Goal: Task Accomplishment & Management: Complete application form

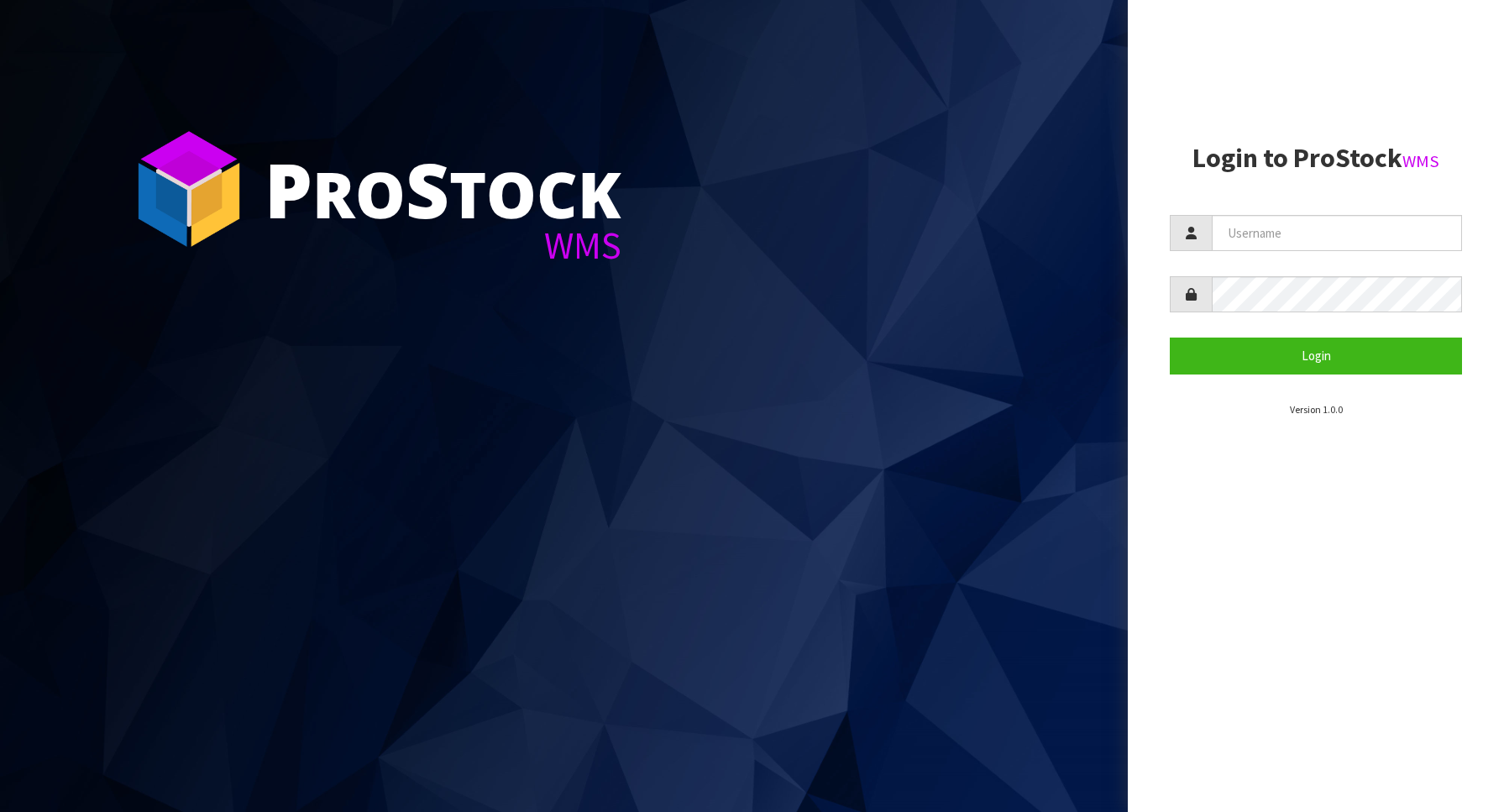
type input "Australianclutch"
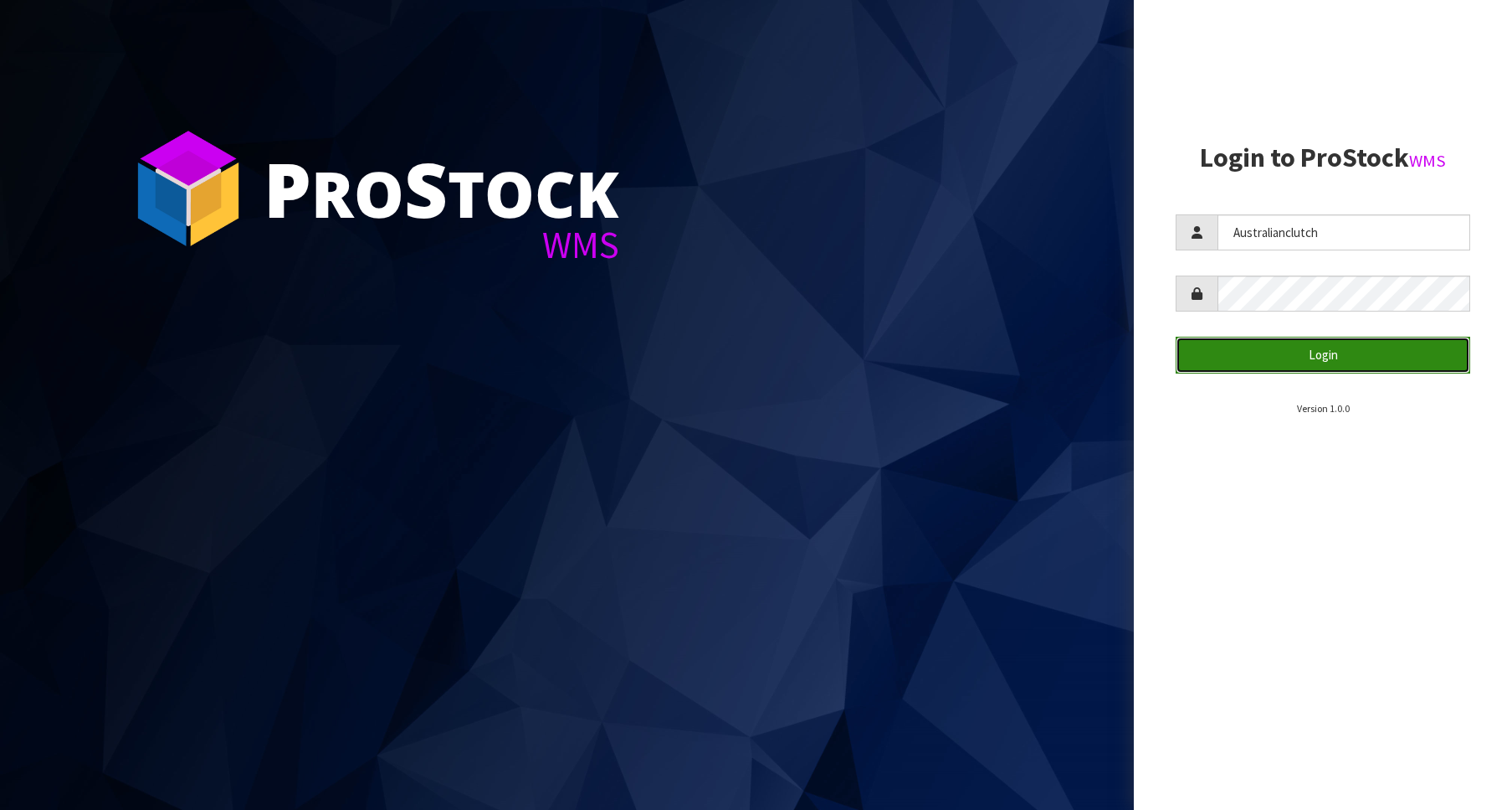
click at [1308, 345] on button "Login" at bounding box center [1322, 354] width 295 height 36
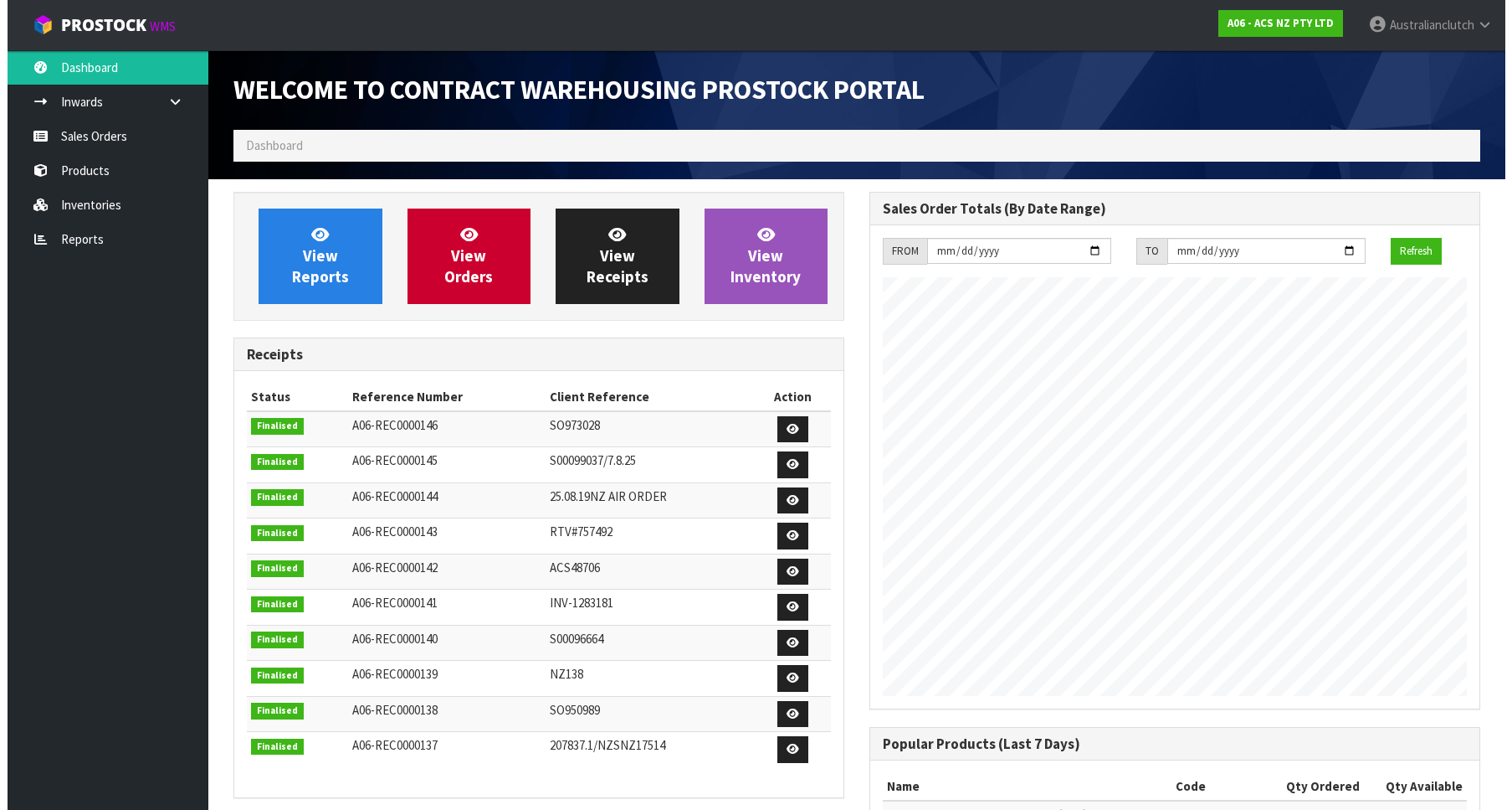
scroll to position [930, 636]
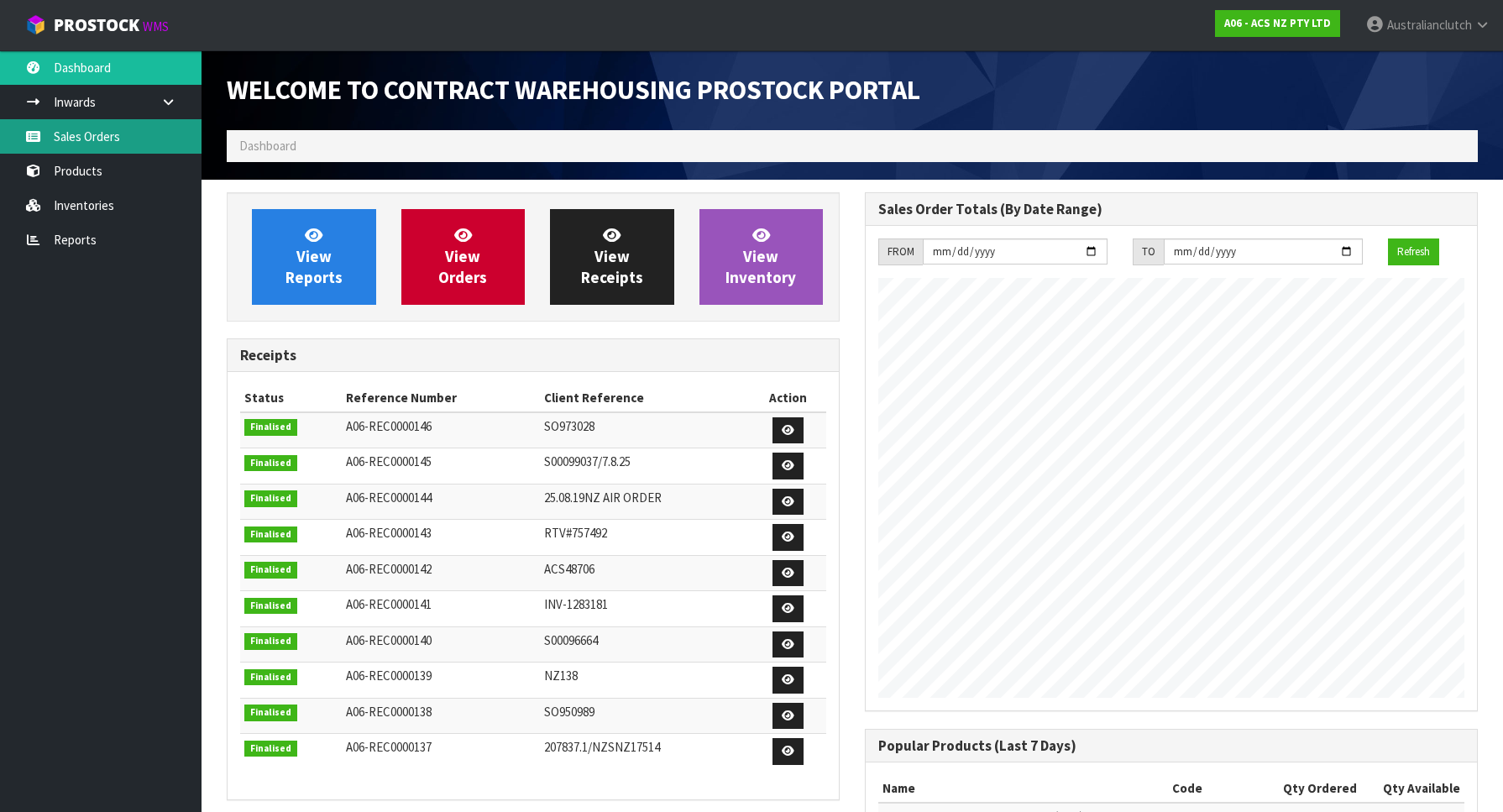
click at [71, 145] on link "Sales Orders" at bounding box center [100, 136] width 202 height 35
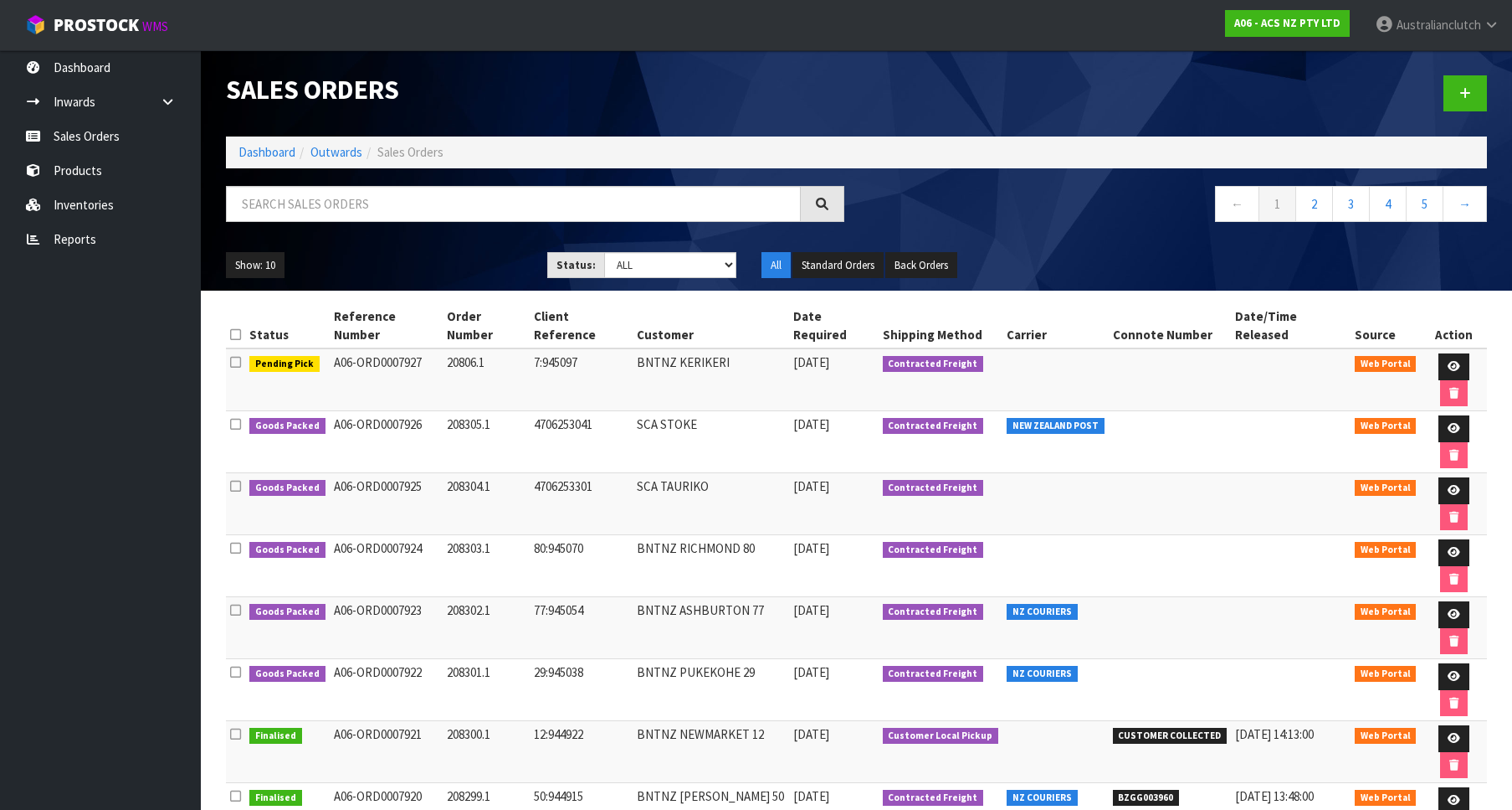
click at [1463, 113] on div at bounding box center [1178, 93] width 644 height 86
click at [1458, 103] on link at bounding box center [1465, 93] width 43 height 36
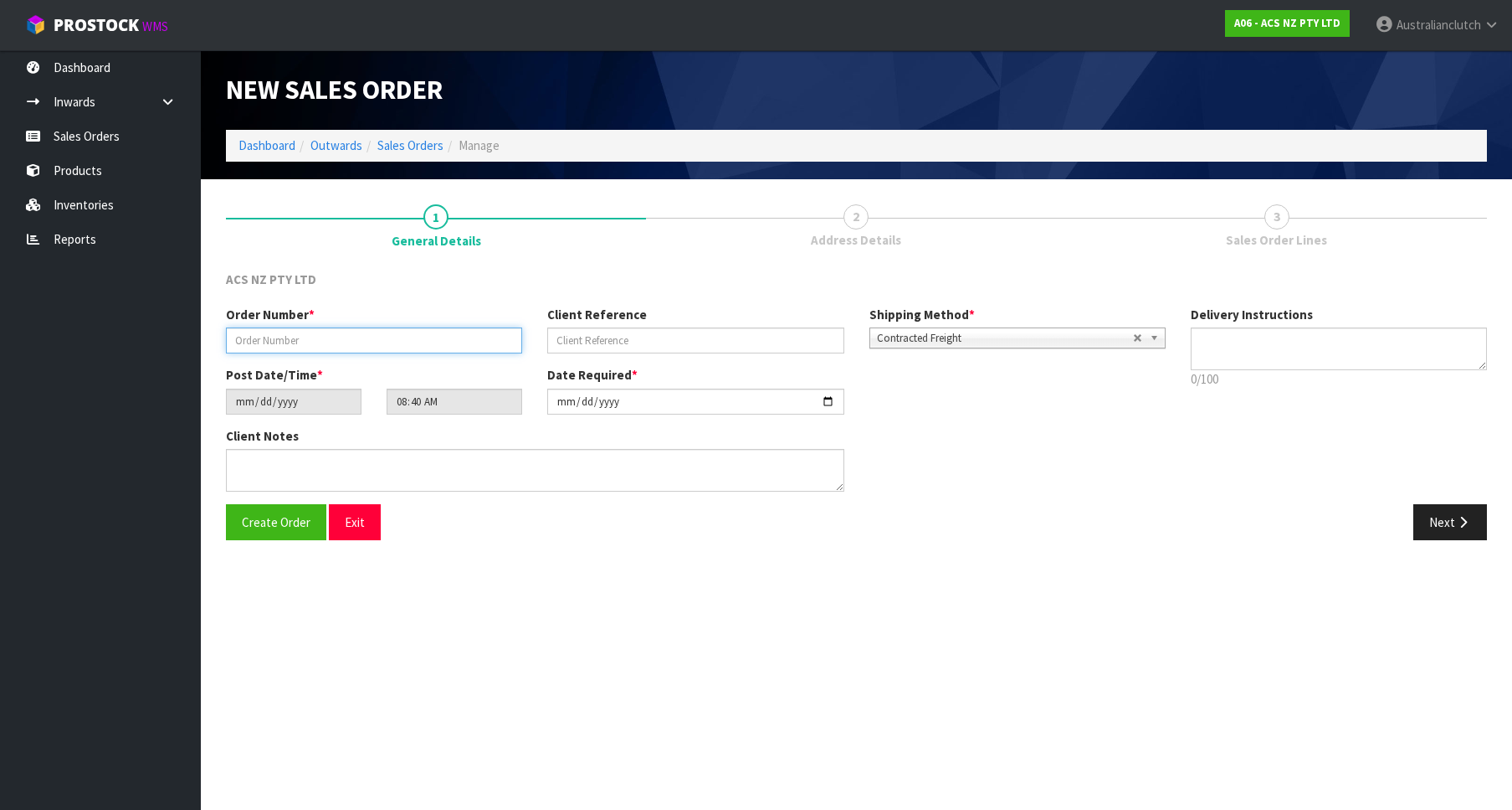
click at [425, 331] on input "text" at bounding box center [374, 339] width 296 height 26
paste input "208307.1"
type input "208307.1"
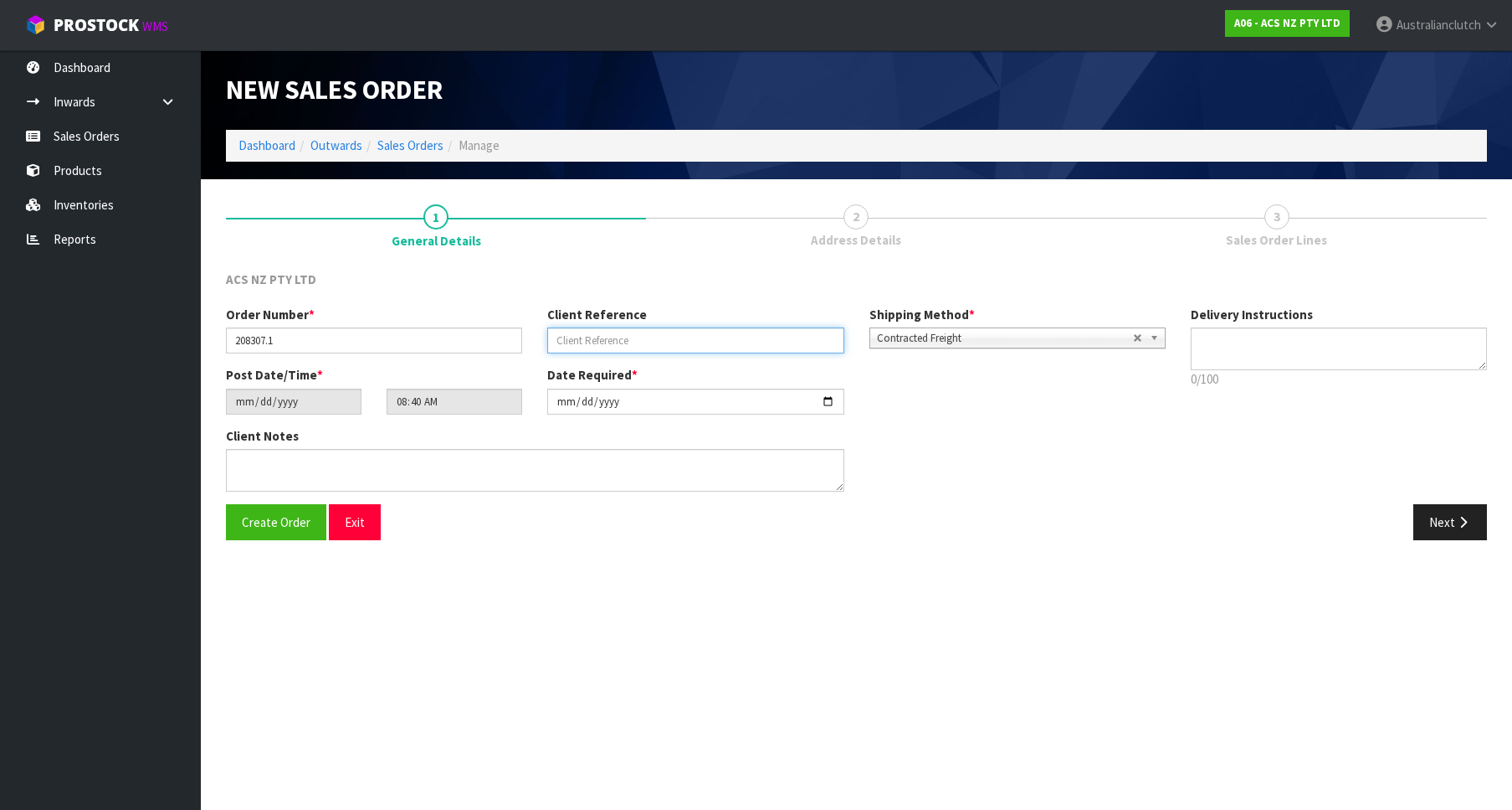
click at [673, 345] on input "text" at bounding box center [695, 339] width 296 height 26
paste input "11:945317"
type input "11:945317"
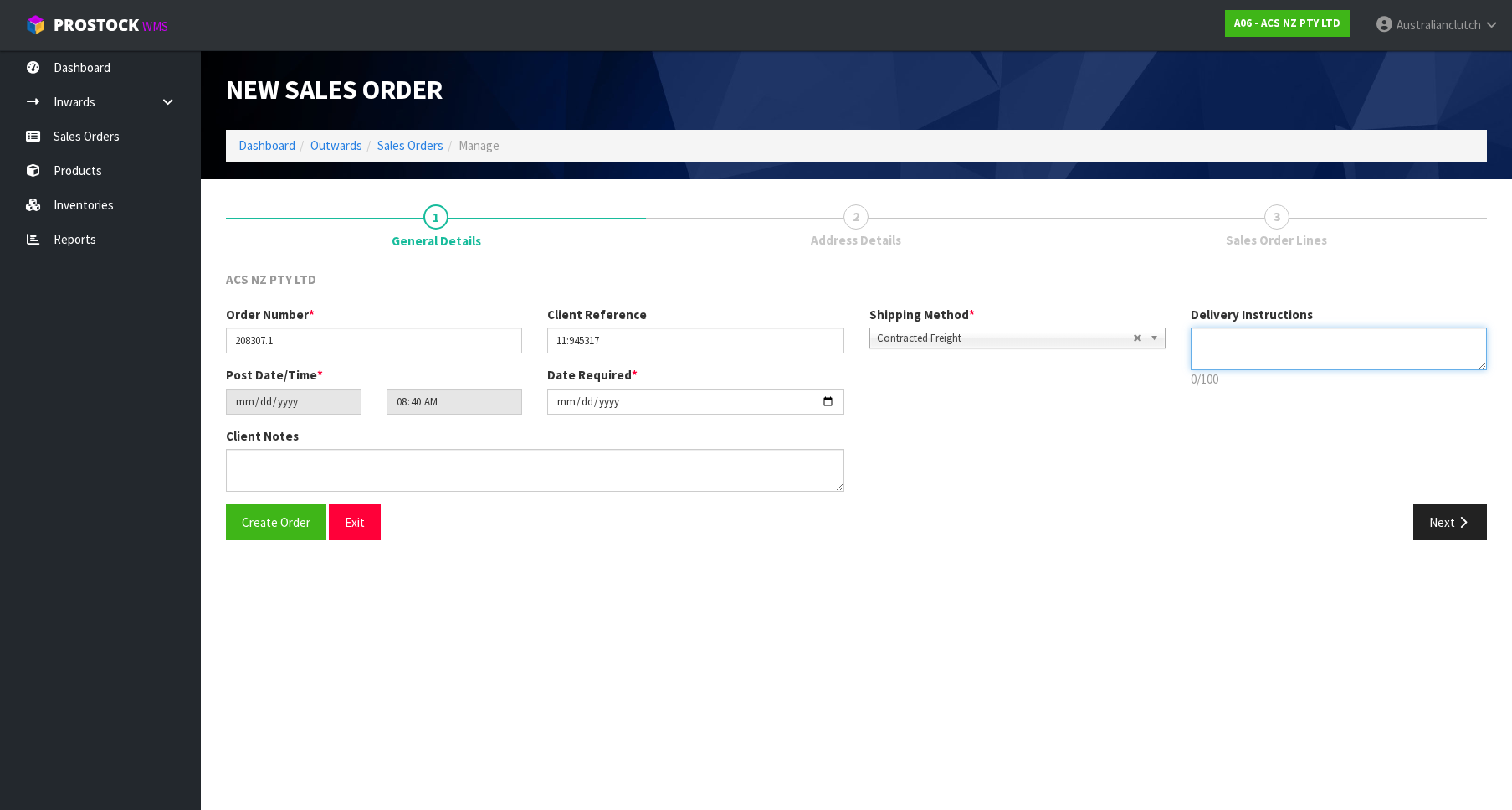
click at [1301, 354] on textarea at bounding box center [1338, 348] width 296 height 43
click at [1313, 471] on div "Order Number * 208307.1 Client Reference 11:945317 Shipping Method * Pickup Con…" at bounding box center [857, 405] width 1286 height 199
drag, startPoint x: 1326, startPoint y: 351, endPoint x: 1171, endPoint y: 328, distance: 156.7
click at [1190, 328] on textarea at bounding box center [1338, 348] width 296 height 43
drag, startPoint x: 1374, startPoint y: 351, endPoint x: 1152, endPoint y: 330, distance: 223.0
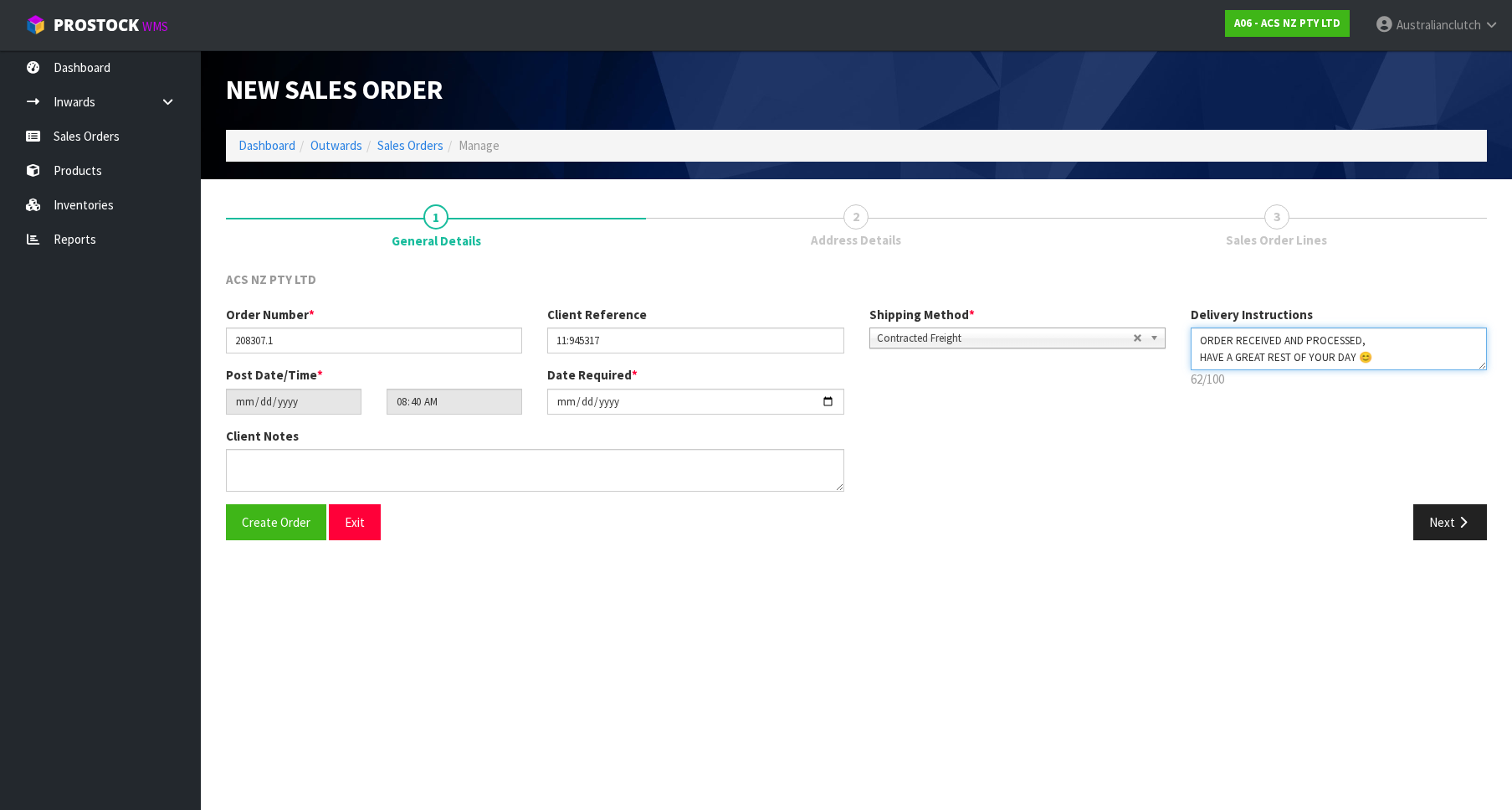
click at [1190, 330] on textarea at bounding box center [1338, 348] width 296 height 43
type textarea "PLEASE SEND VIA NZC"
click at [1459, 534] on button "Next" at bounding box center [1450, 522] width 74 height 36
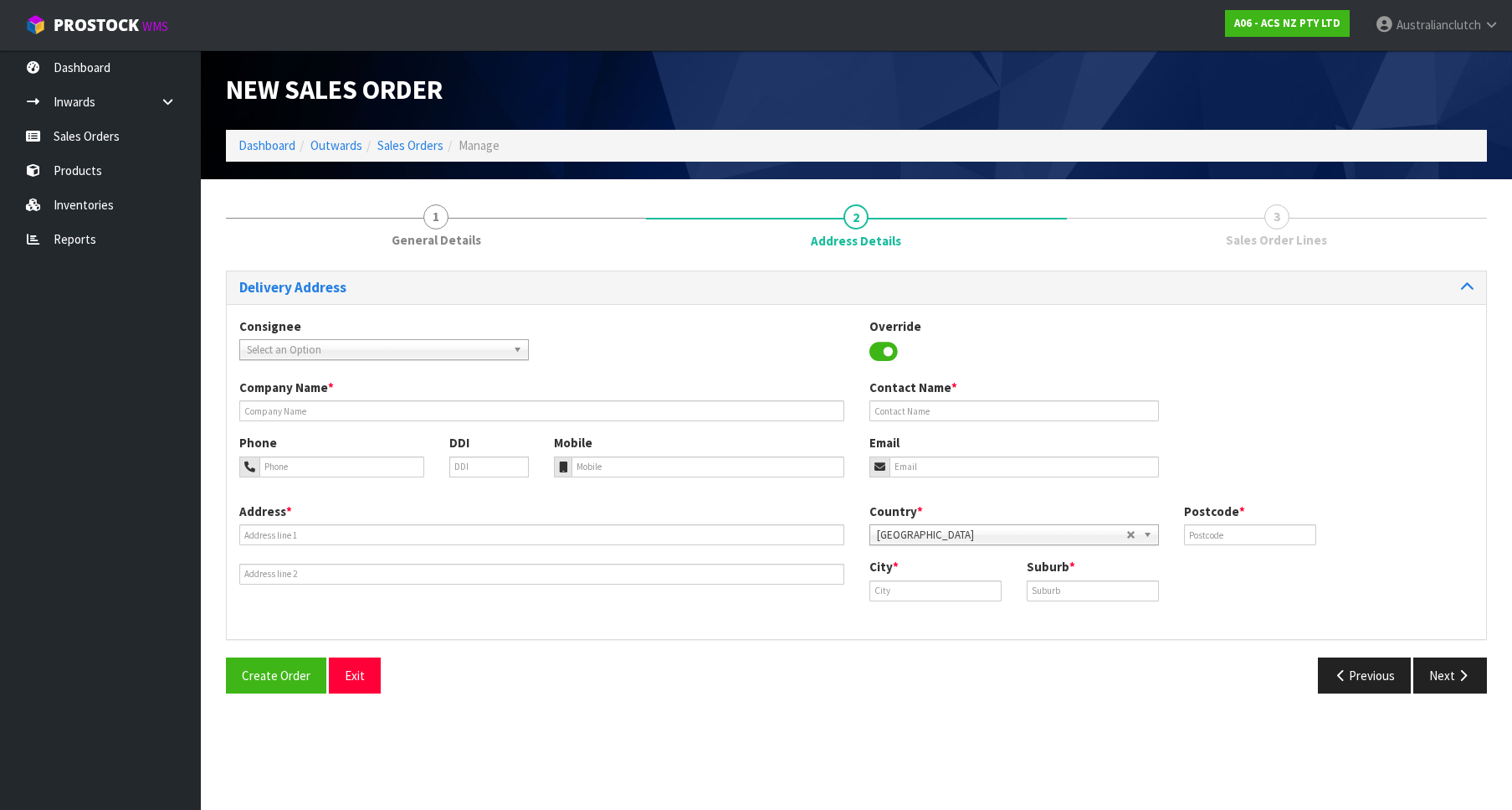
click at [474, 347] on span "Select an Option" at bounding box center [376, 350] width 260 height 20
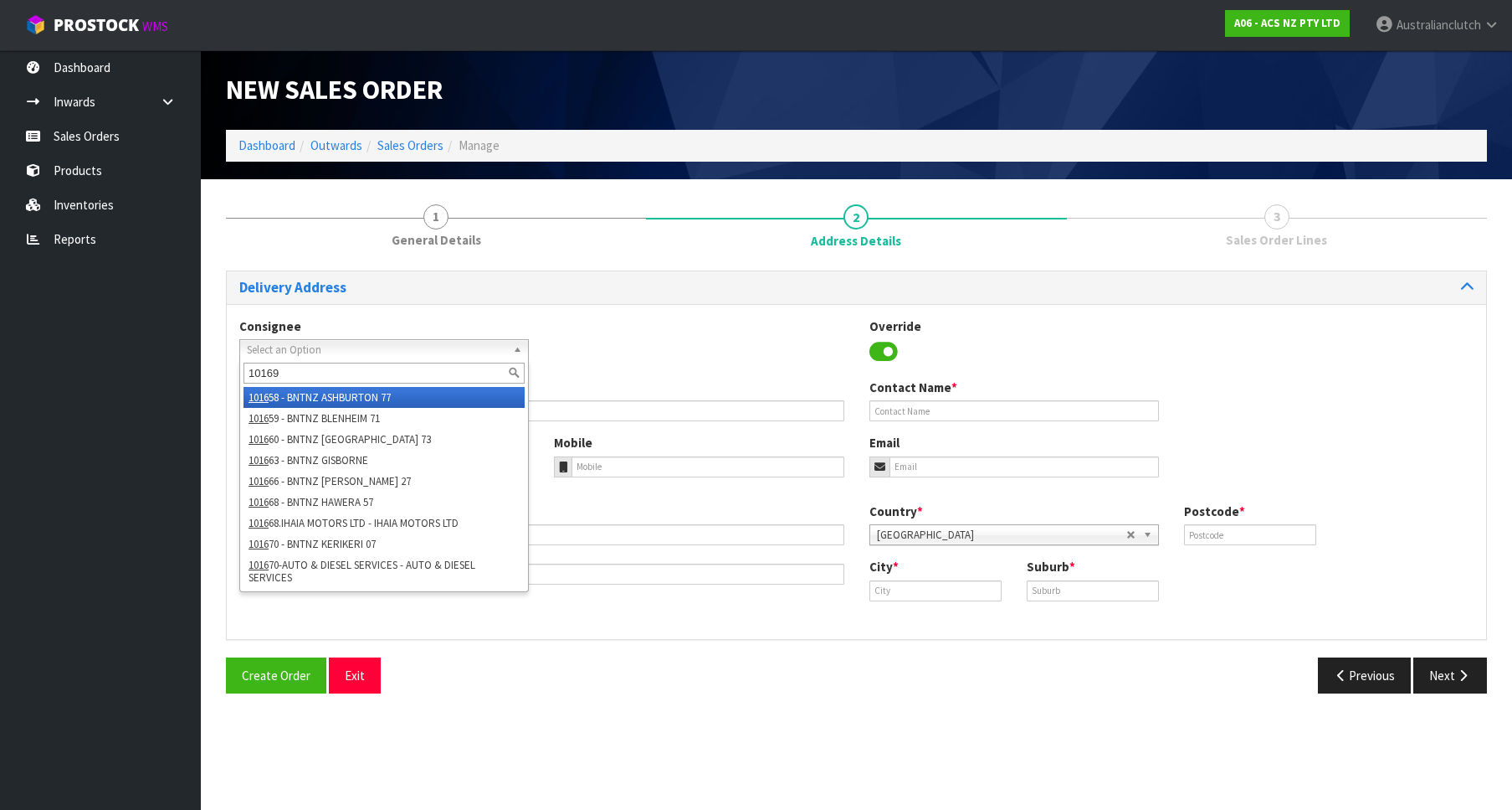
type input "101698"
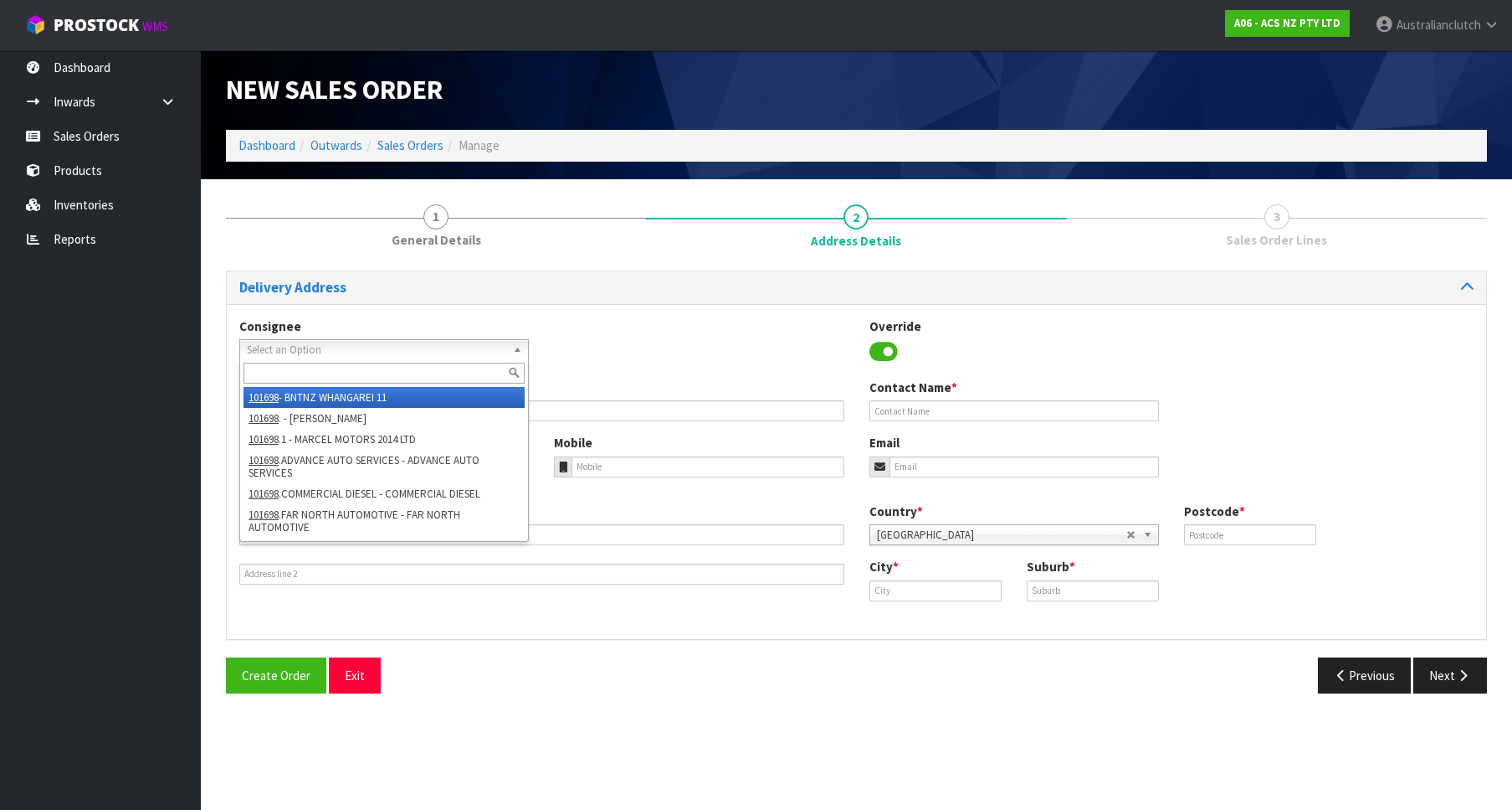
type input "BNTNZ WHANGAREI 11"
type input "[STREET_ADDRESS]"
type input "0110"
type input "WHANGAREI"
type input "MORNINGSIDE"
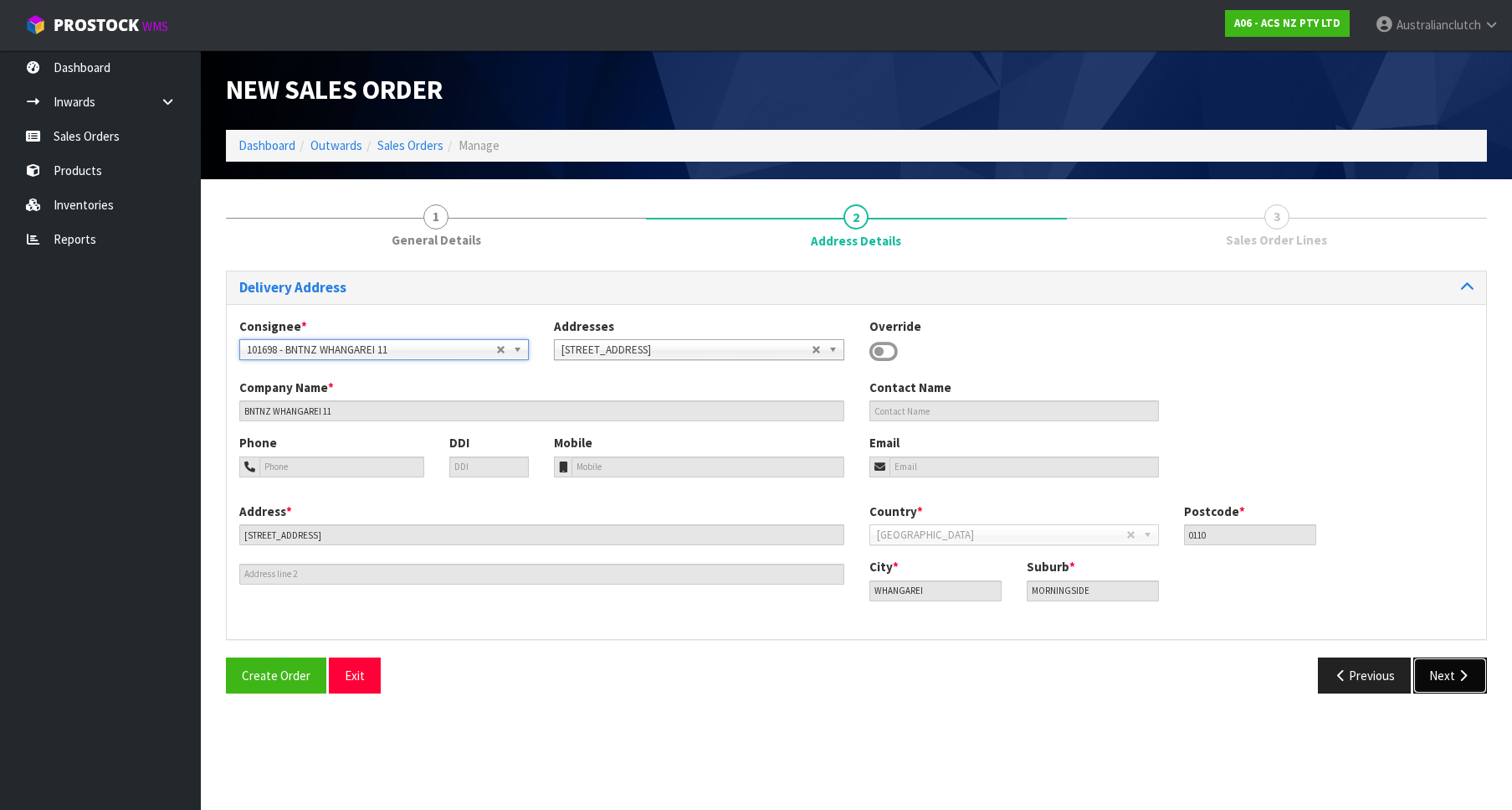
click at [1427, 680] on button "Next" at bounding box center [1450, 675] width 74 height 36
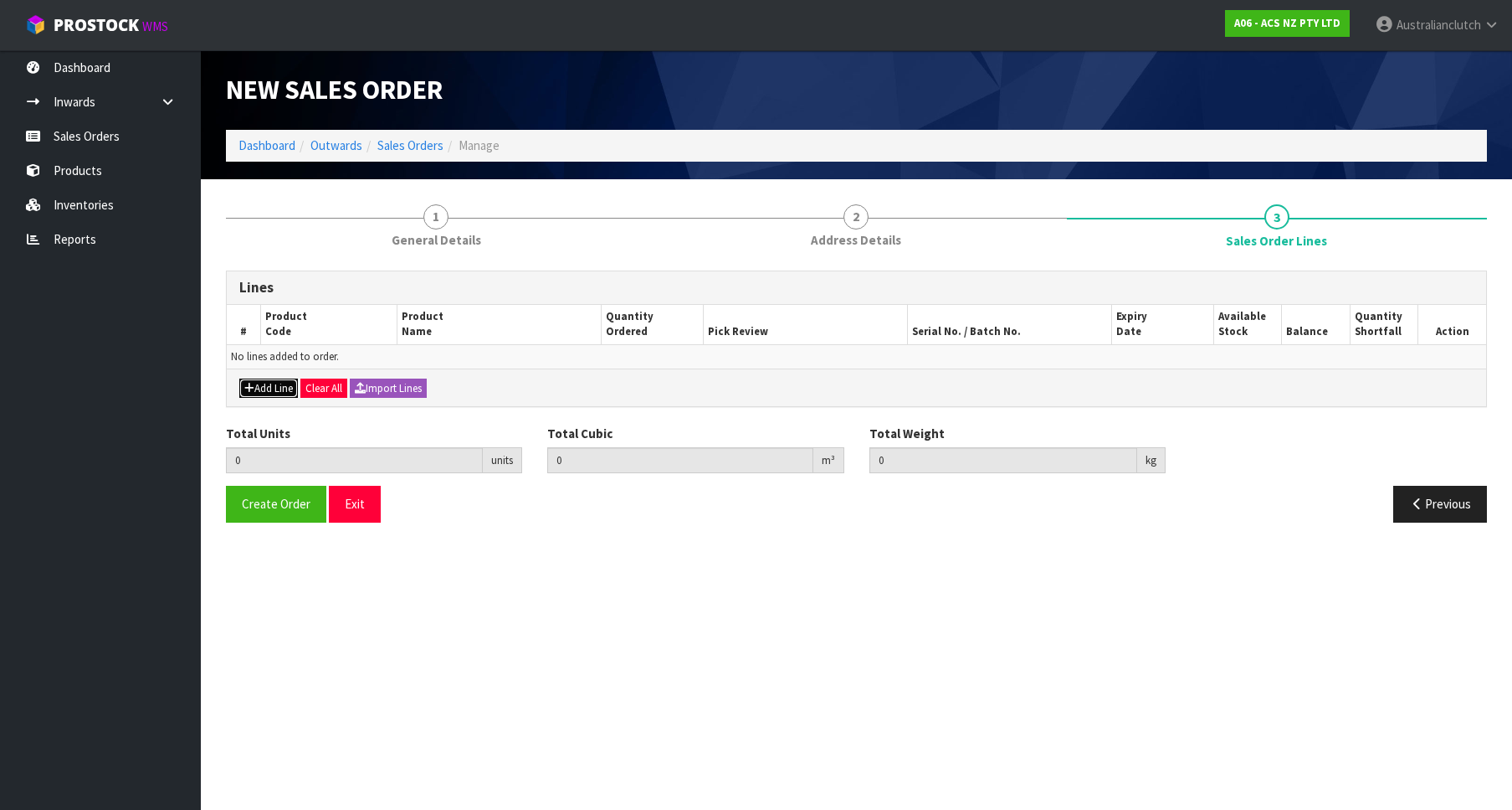
click at [281, 393] on button "Add Line" at bounding box center [268, 388] width 58 height 20
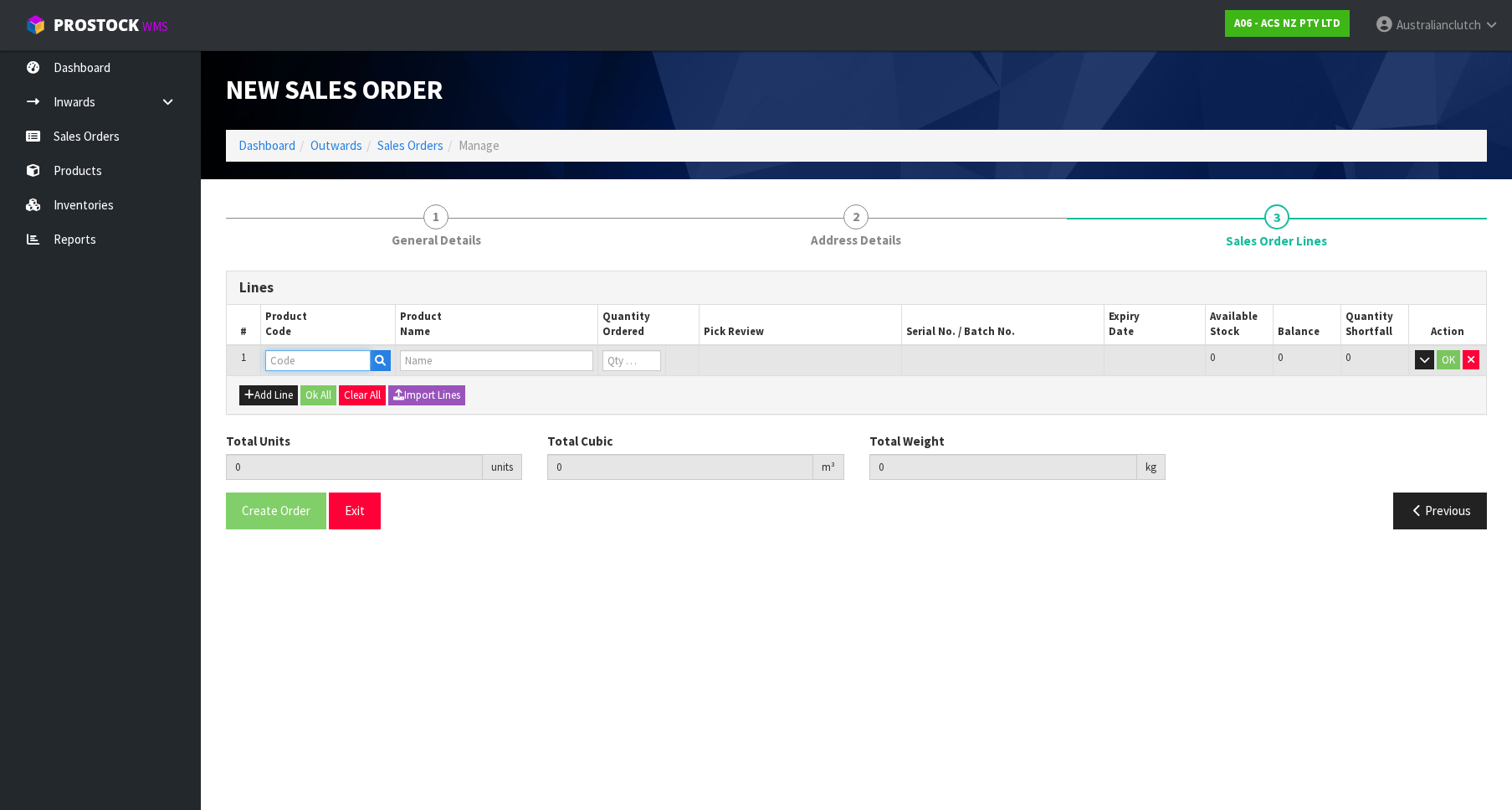
click at [337, 352] on input "text" at bounding box center [317, 361] width 105 height 21
paste input "SCNI032"
type input "SCNI032"
type input "0.000000"
type input "0.000"
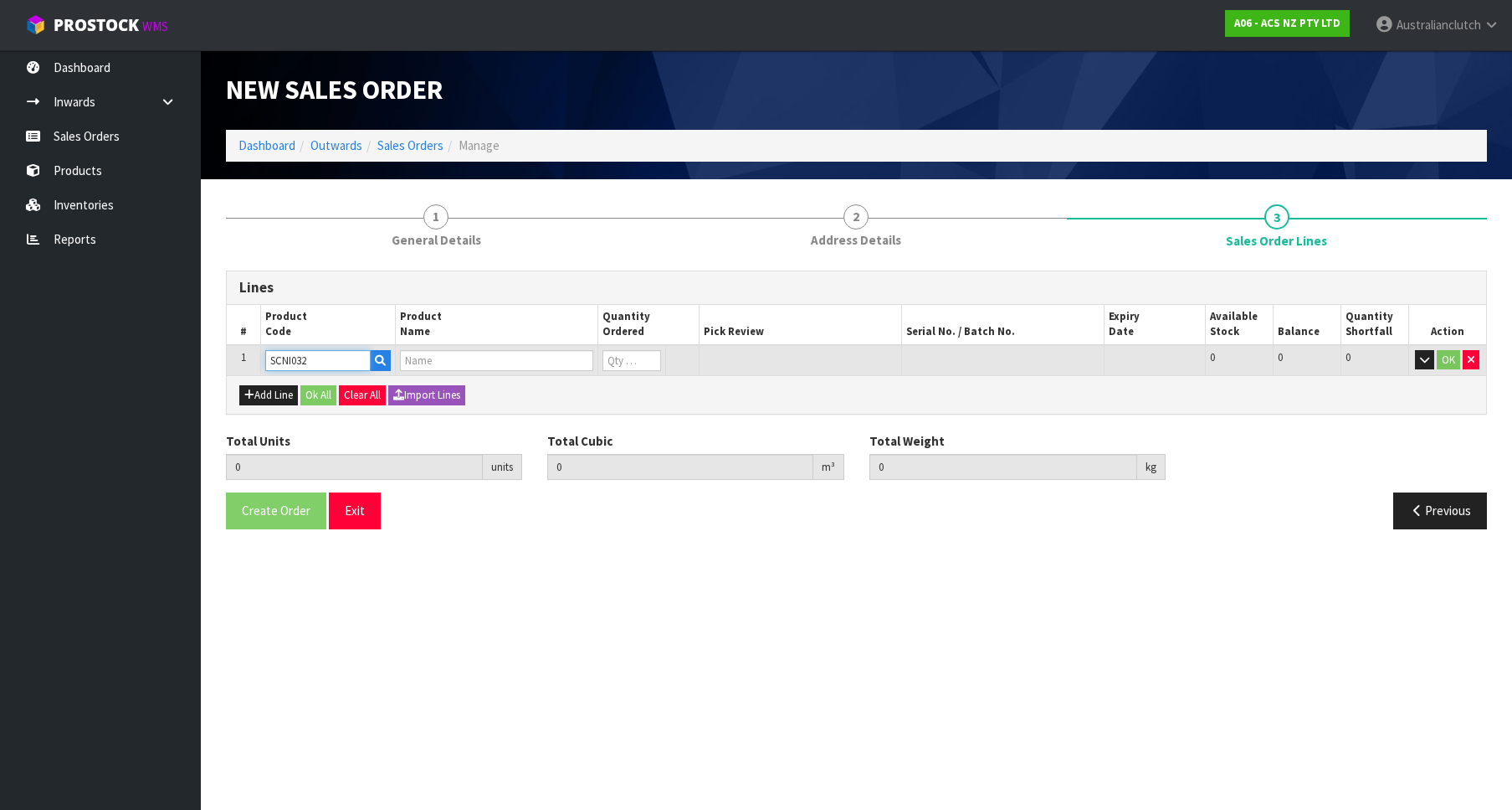
type input "CLUTCH S/CYL NISSAN 19.05MM (3/4")"
type input "0"
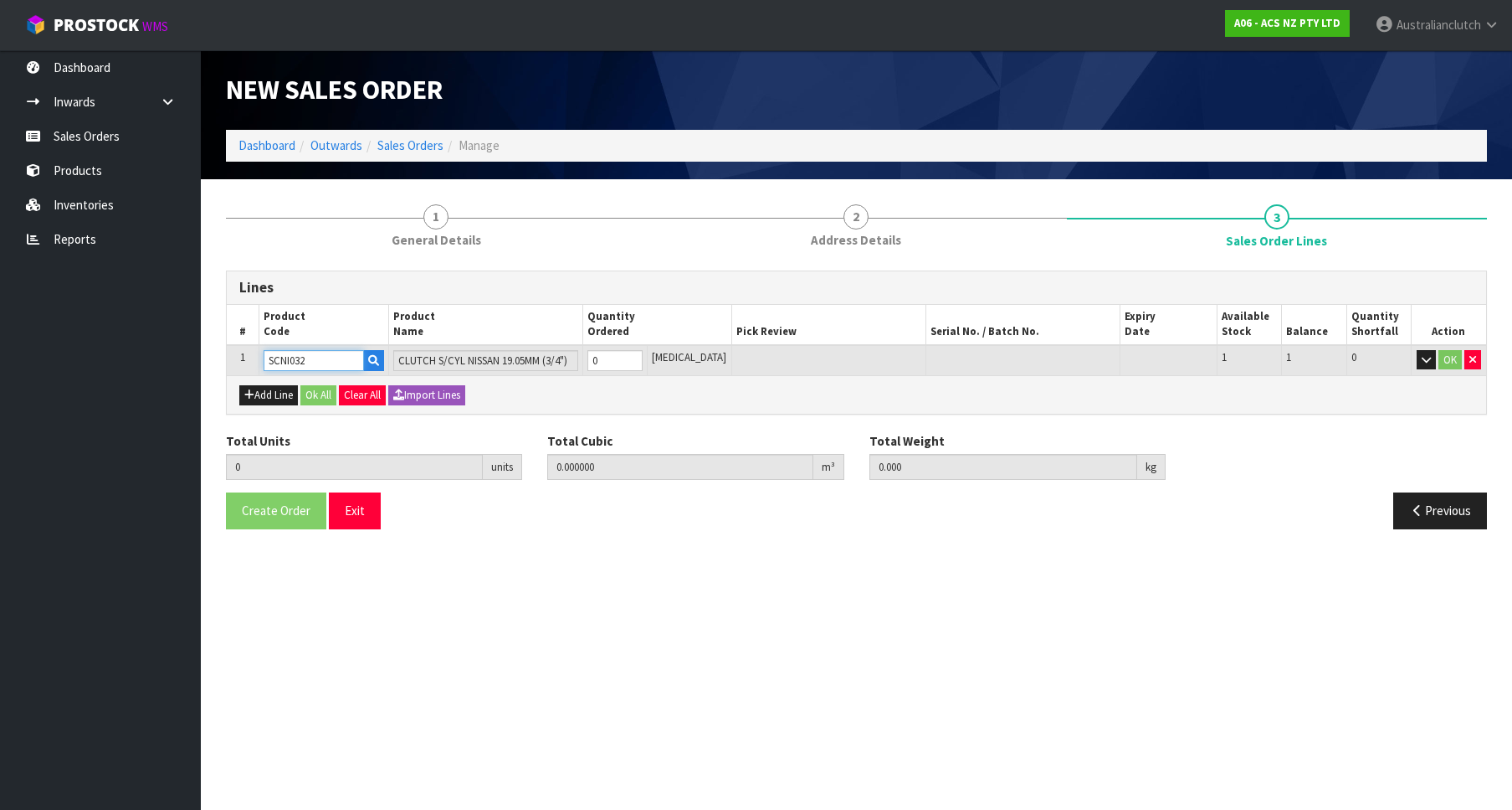
type input "SCNI032"
click at [643, 352] on input "0" at bounding box center [615, 361] width 55 height 21
type input "1"
type input "0.000436"
type input "0.2"
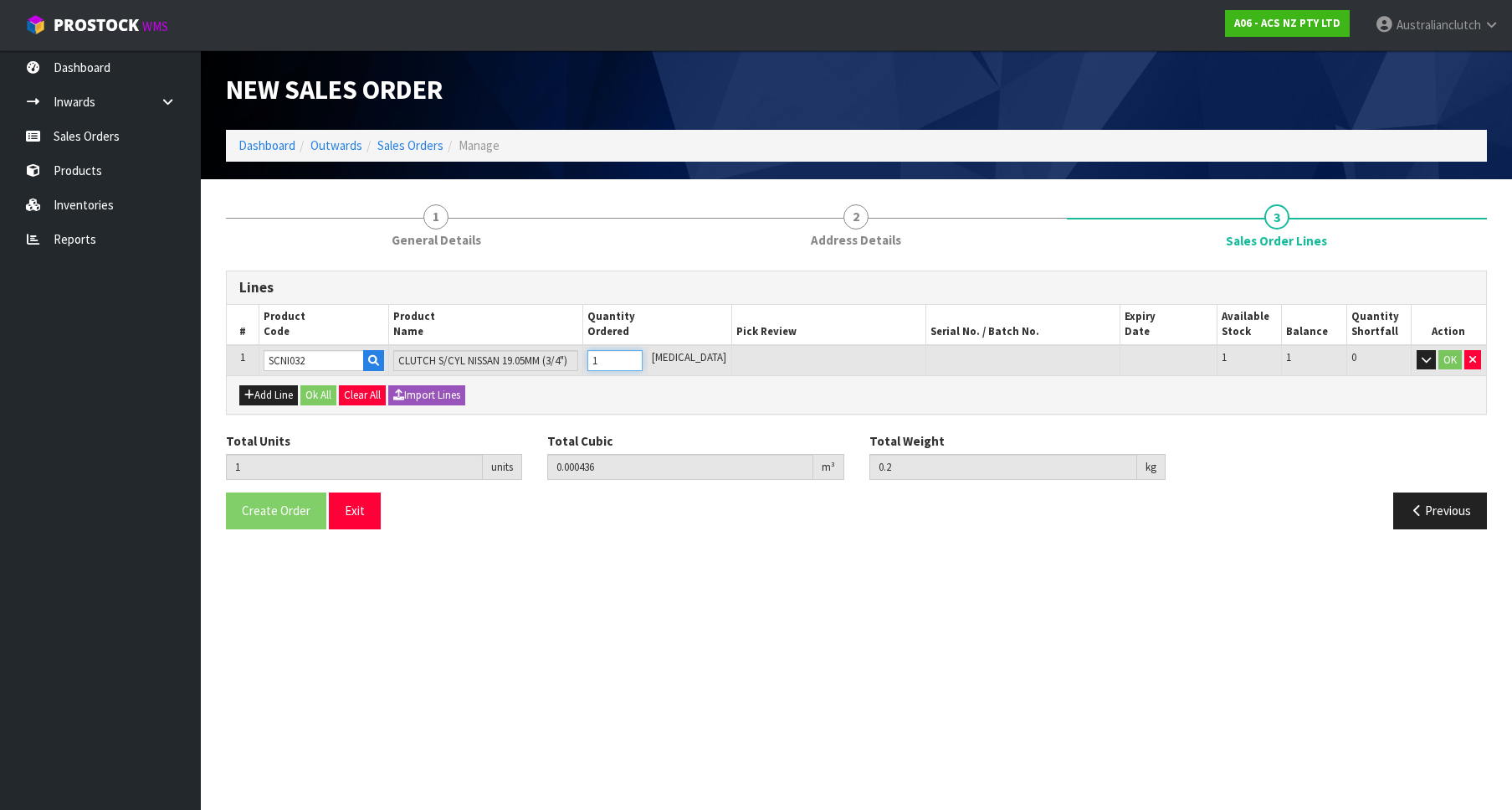
type input "1"
click at [643, 354] on input "1" at bounding box center [615, 361] width 55 height 21
click at [1456, 355] on button "OK" at bounding box center [1450, 360] width 23 height 20
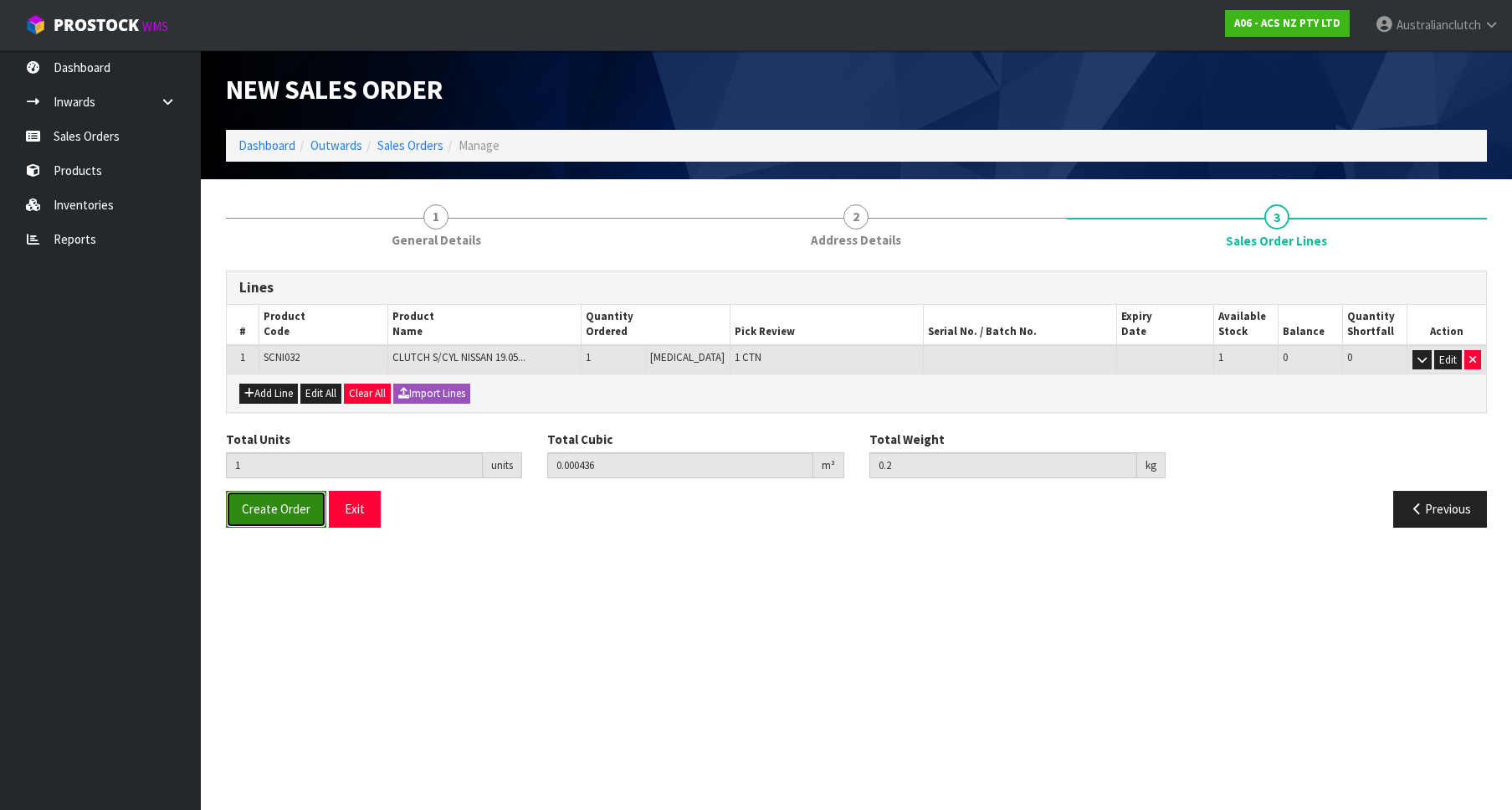
click at [257, 518] on button "Create Order" at bounding box center [275, 509] width 100 height 36
